Goal: Find specific page/section

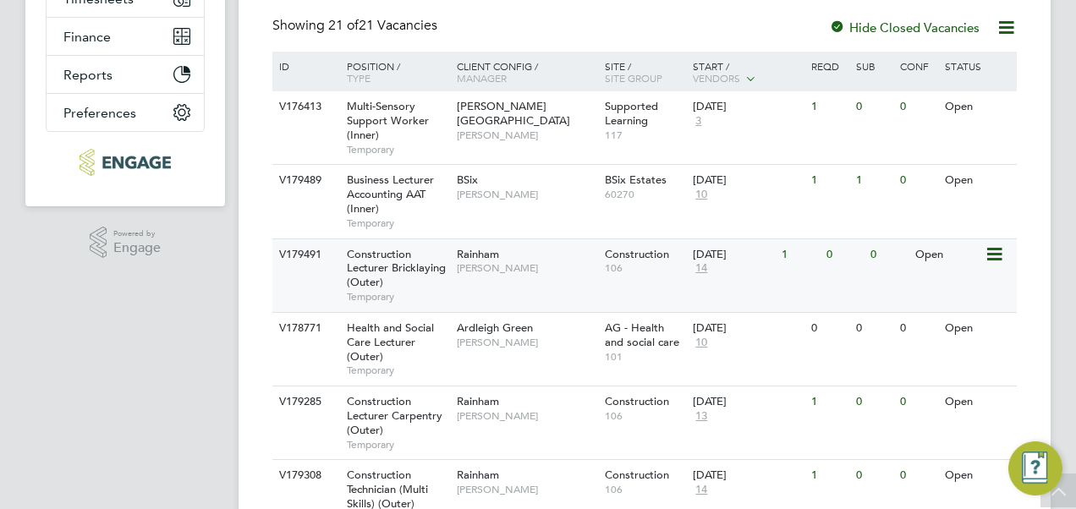
scroll to position [325, 0]
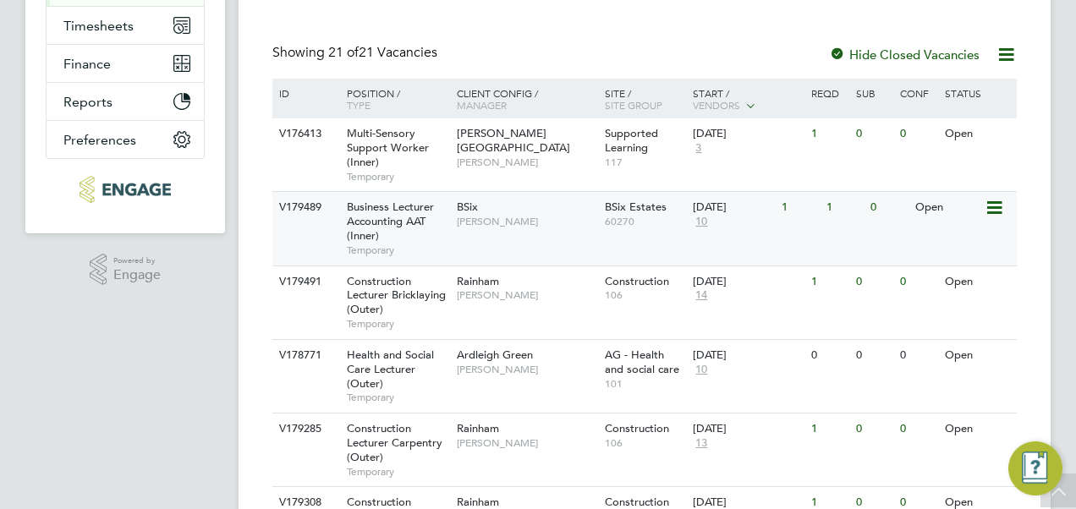
click at [394, 215] on span "Business Lecturer Accounting AAT (Inner)" at bounding box center [390, 221] width 87 height 43
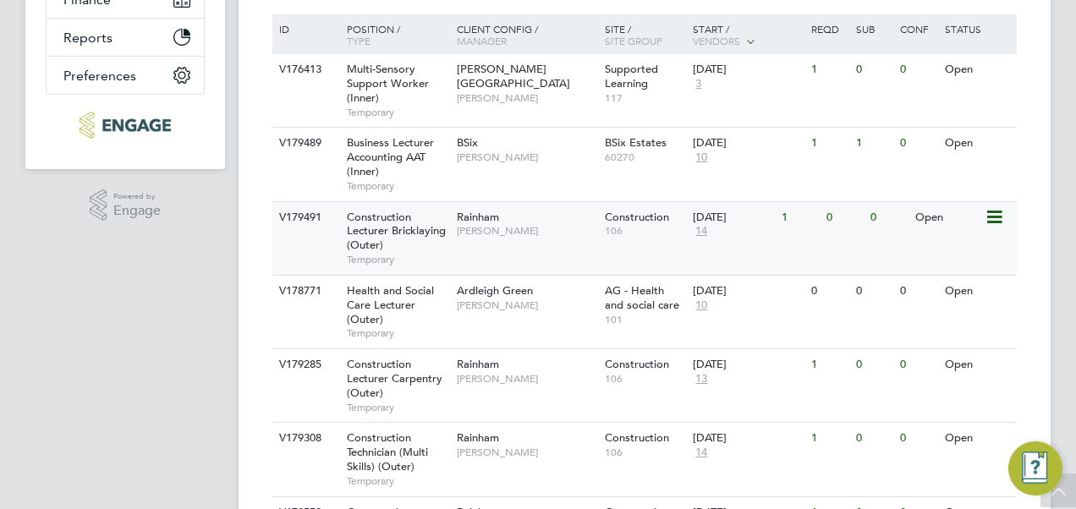
scroll to position [423, 0]
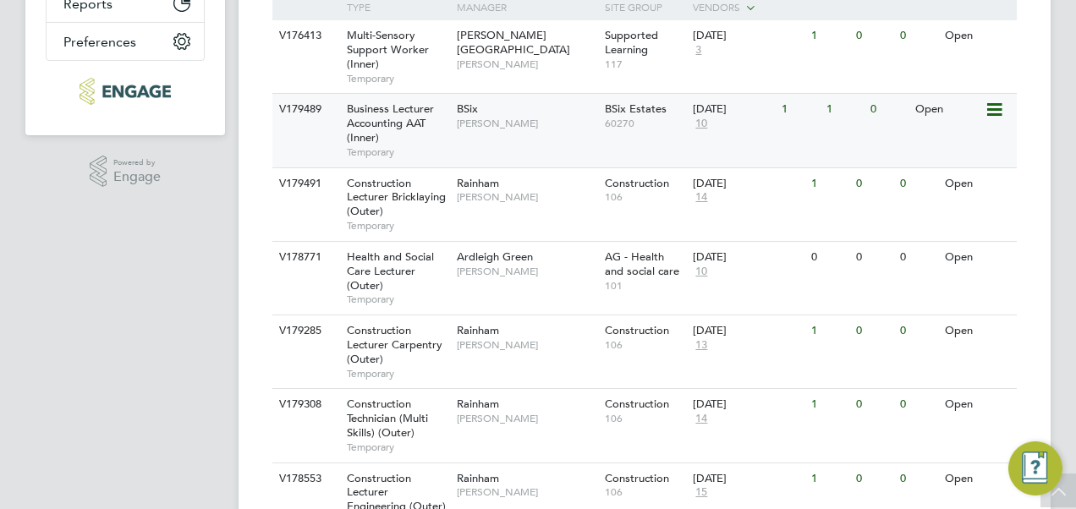
click at [398, 118] on span "Business Lecturer Accounting AAT (Inner)" at bounding box center [390, 123] width 87 height 43
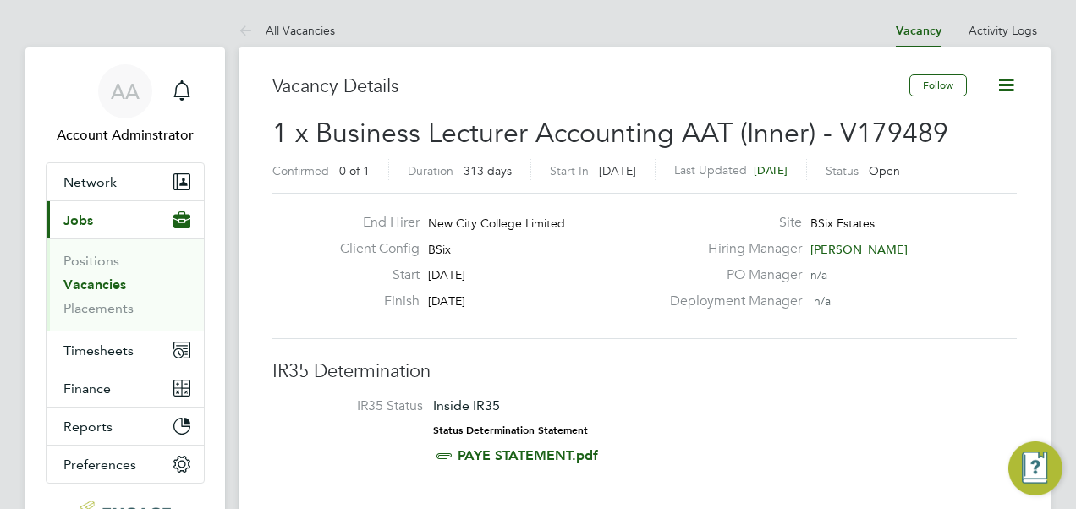
drag, startPoint x: 312, startPoint y: 167, endPoint x: 537, endPoint y: 157, distance: 225.3
click at [537, 157] on h2 "1 x Business Lecturer Accounting AAT (Inner) - V179489 Confirmed 0 of 1 Duratio…" at bounding box center [644, 151] width 744 height 71
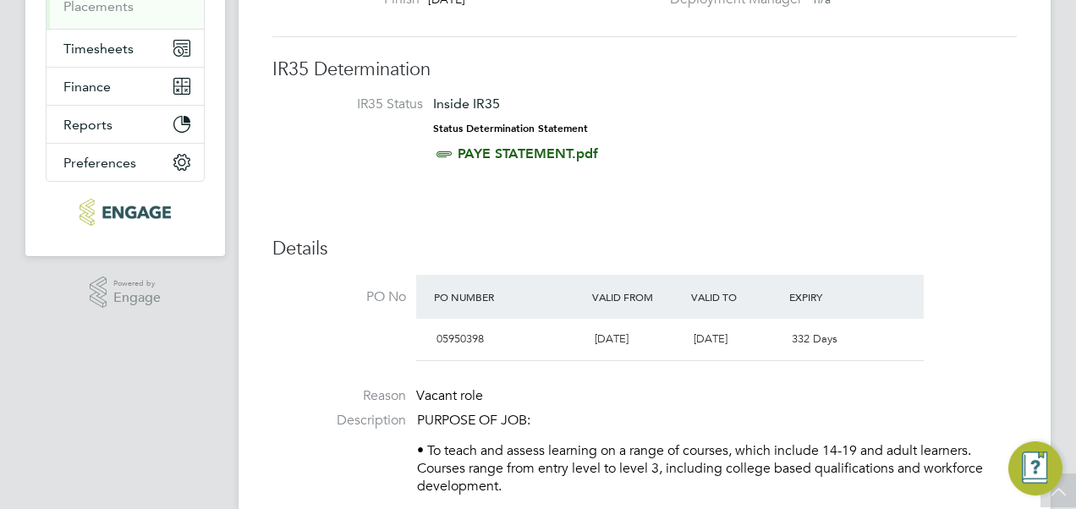
scroll to position [176, 0]
